Goal: Transaction & Acquisition: Purchase product/service

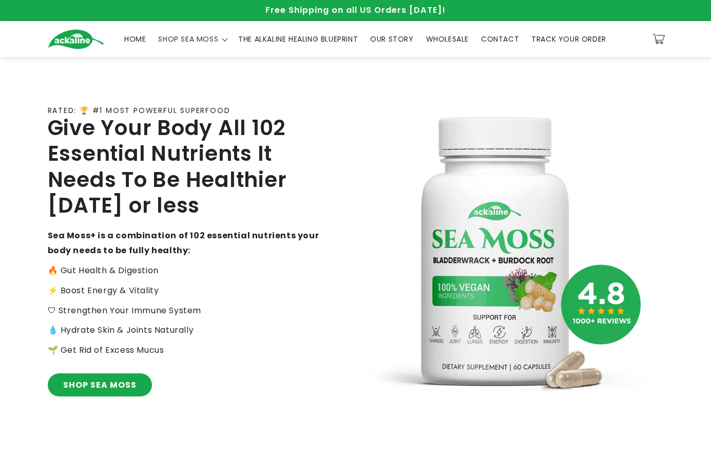
scroll to position [51, 0]
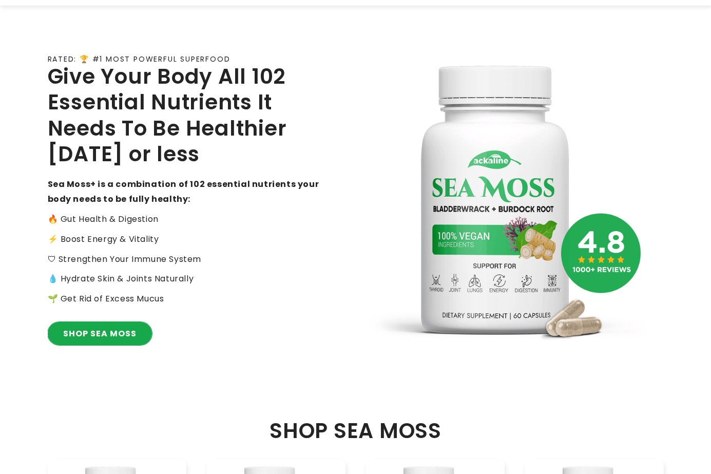
click at [90, 331] on link "SHOP SEA MOSS" at bounding box center [100, 333] width 104 height 23
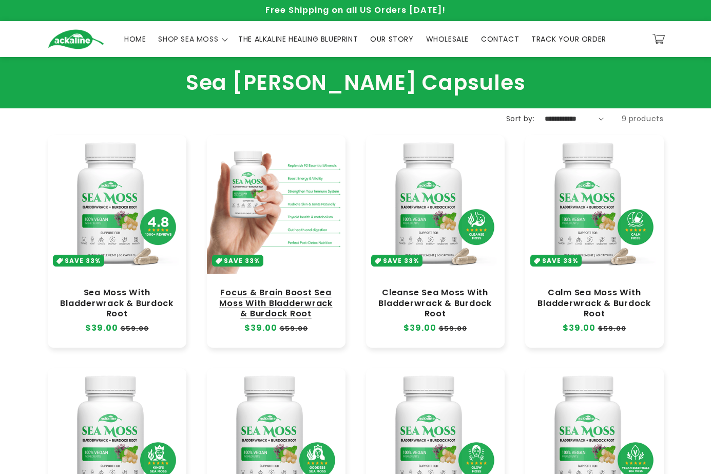
click at [276, 288] on link "Focus & Brain Boost Sea Moss With Bladderwrack & Burdock Root" at bounding box center [276, 303] width 118 height 31
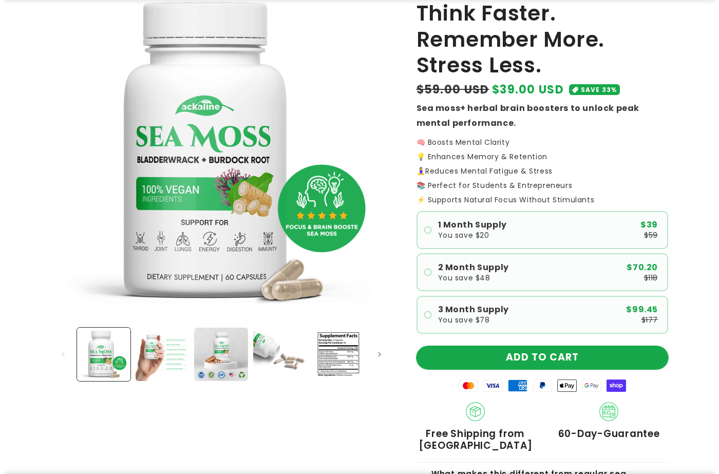
scroll to position [103, 0]
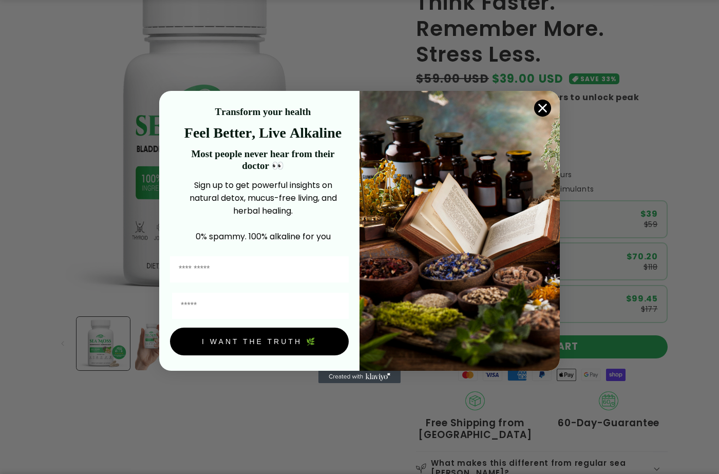
click at [545, 99] on icon "Close dialog" at bounding box center [542, 108] width 18 height 18
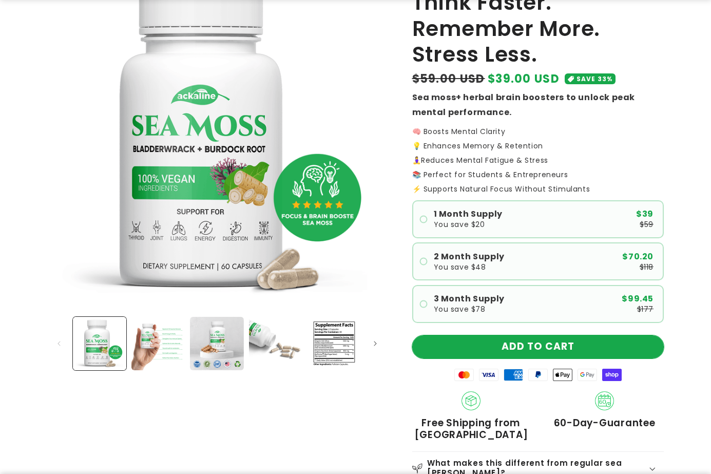
click at [549, 340] on button "ADD TO CART" at bounding box center [538, 346] width 252 height 23
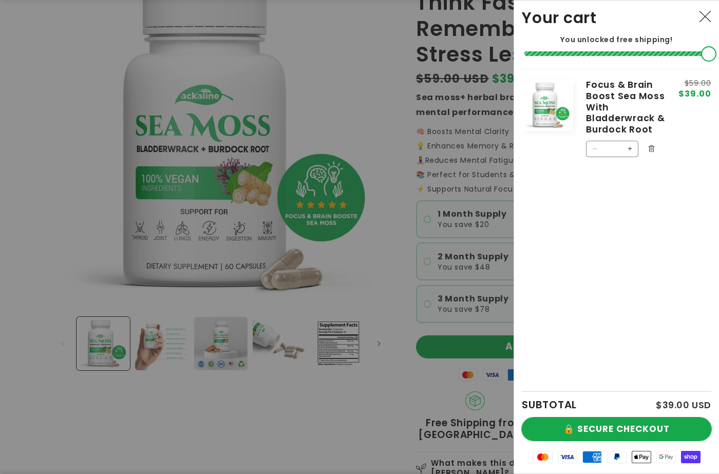
click at [609, 424] on button "🔒 SECURE CHECKOUT" at bounding box center [616, 428] width 189 height 23
